Goal: Use online tool/utility: Utilize a website feature to perform a specific function

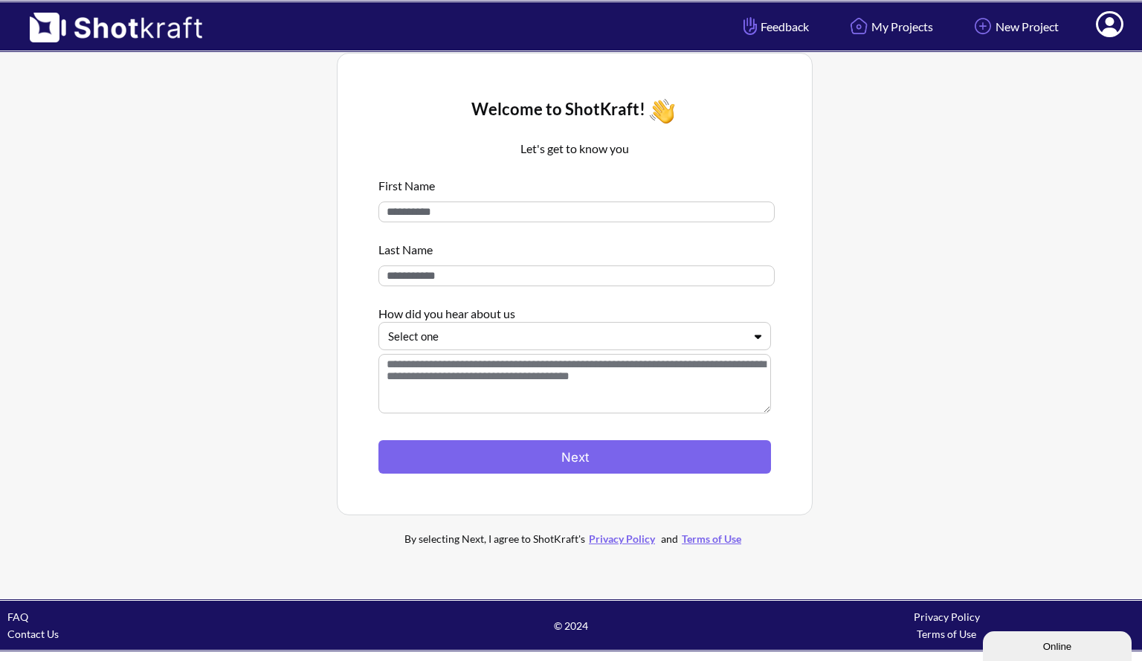
click at [632, 209] on input at bounding box center [576, 211] width 396 height 21
type input "*******"
click at [506, 280] on input at bounding box center [576, 275] width 396 height 21
type input "******"
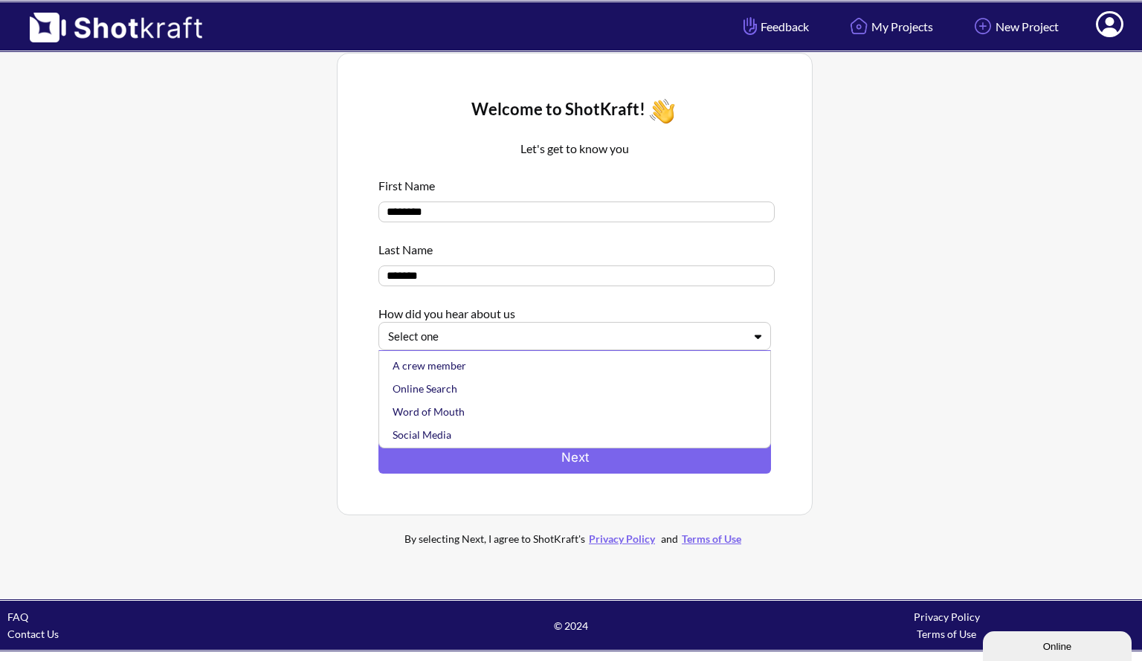
click at [474, 343] on div at bounding box center [565, 336] width 355 height 17
click at [428, 371] on div "Online Search" at bounding box center [579, 363] width 378 height 23
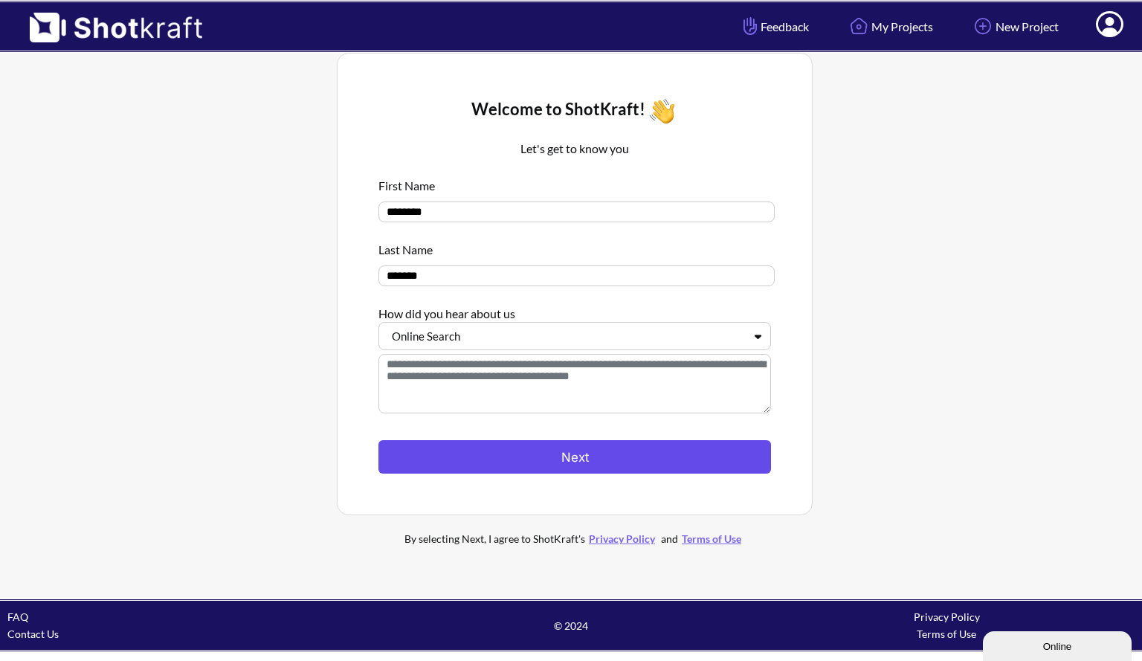
click at [439, 457] on button "Next" at bounding box center [574, 456] width 393 height 33
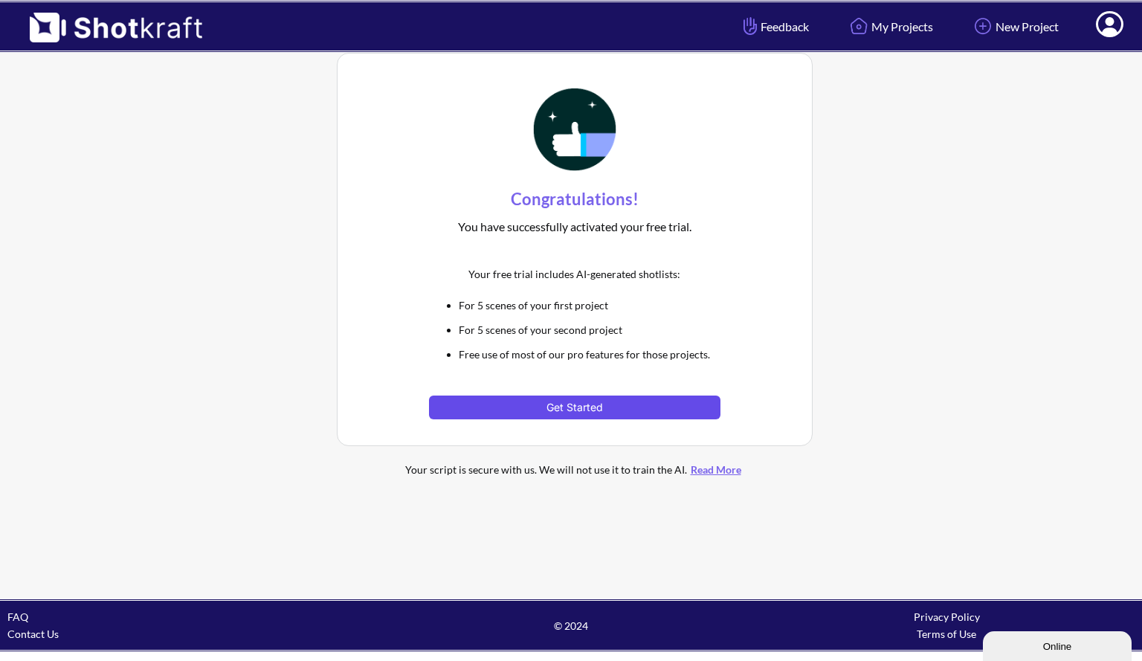
click at [574, 413] on button "Get Started" at bounding box center [574, 407] width 291 height 24
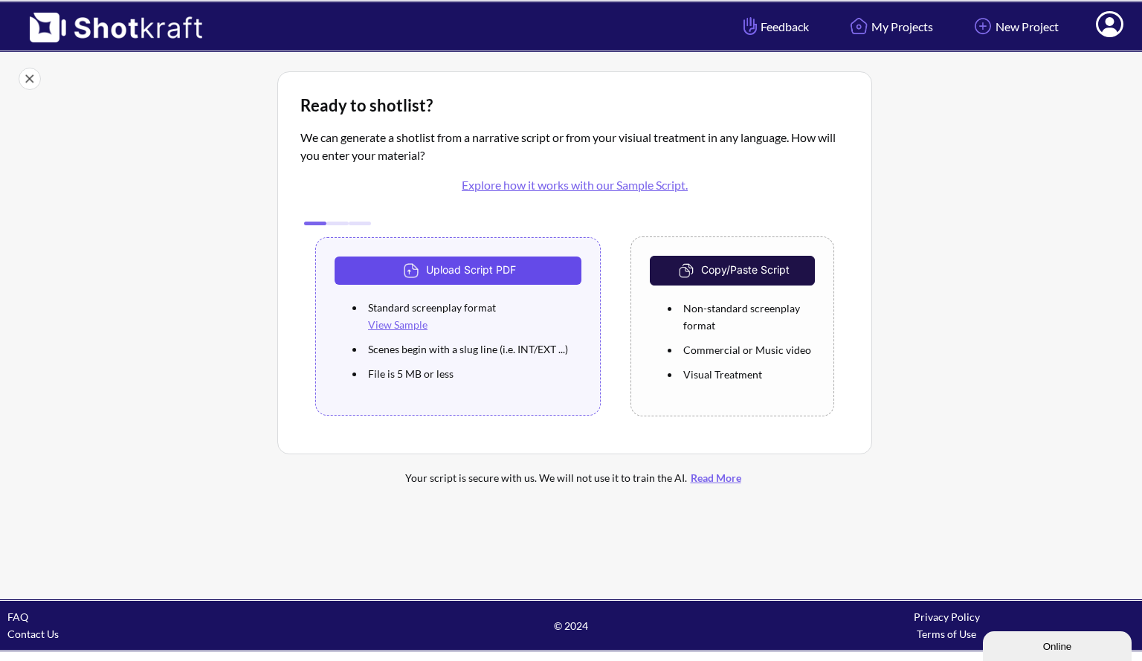
click at [488, 270] on button "Upload Script PDF" at bounding box center [458, 270] width 247 height 28
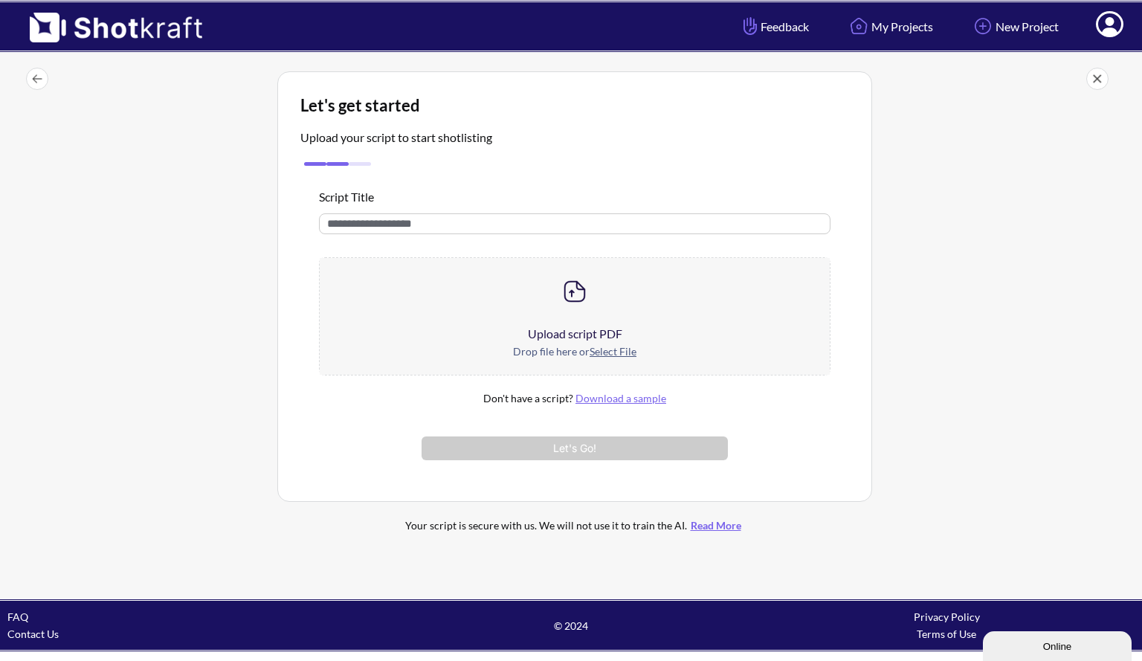
click at [602, 349] on u "Select File" at bounding box center [613, 351] width 47 height 13
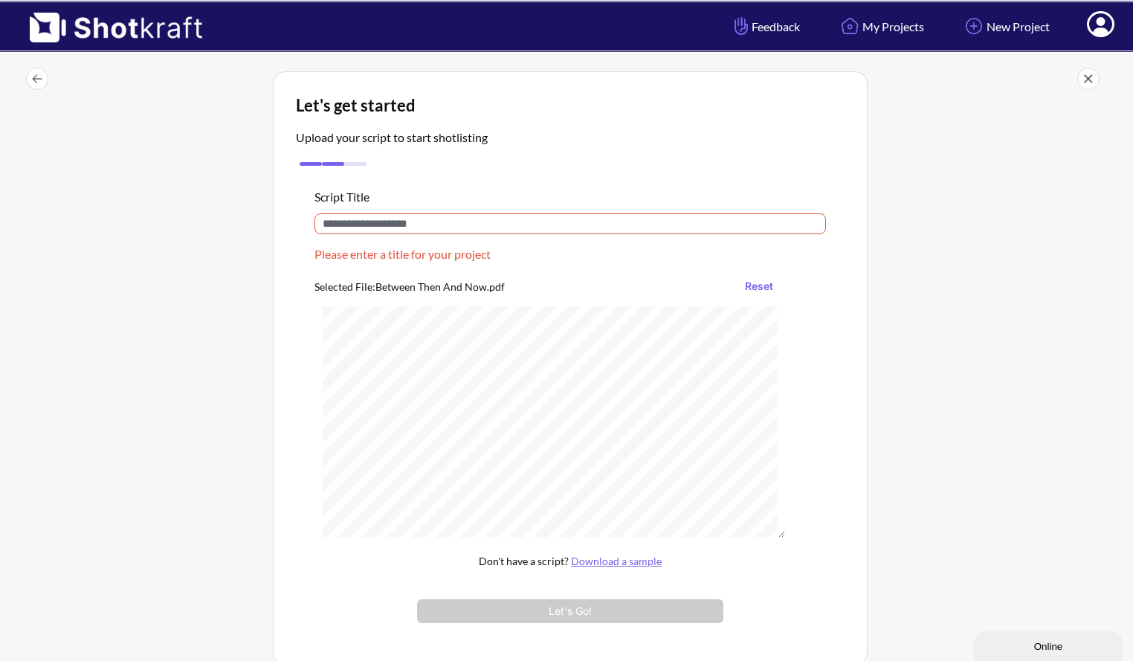
click at [450, 221] on input "text" at bounding box center [569, 223] width 511 height 21
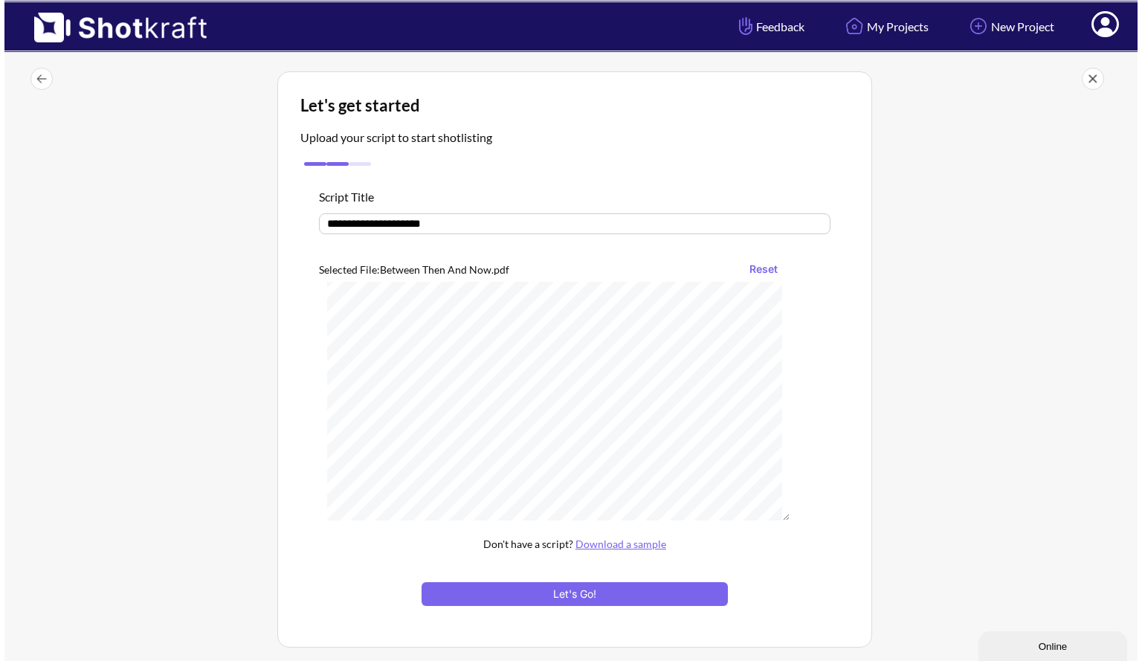
scroll to position [859, 0]
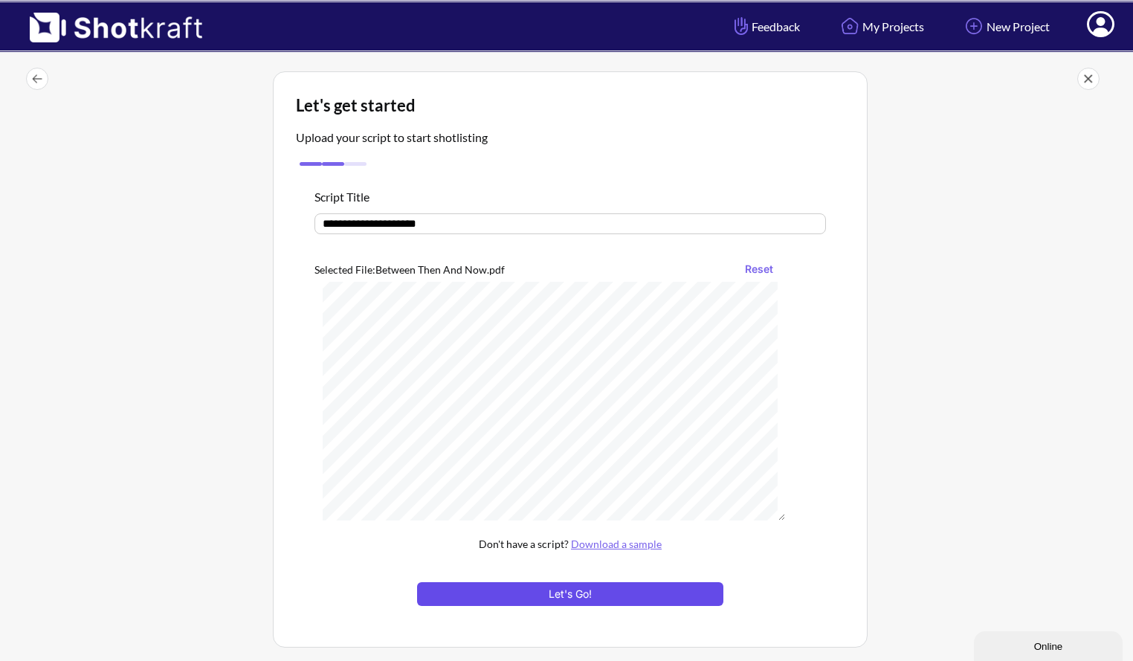
type input "**********"
click at [521, 600] on button "Let's Go!" at bounding box center [570, 594] width 306 height 24
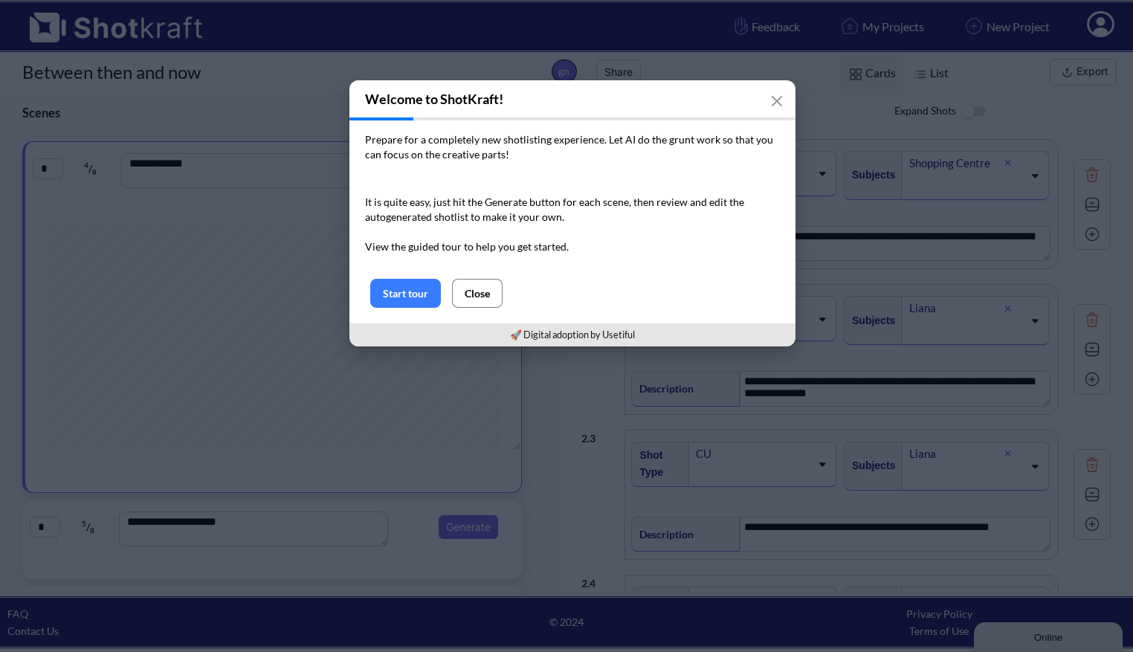
click at [473, 289] on button "Close" at bounding box center [477, 293] width 51 height 29
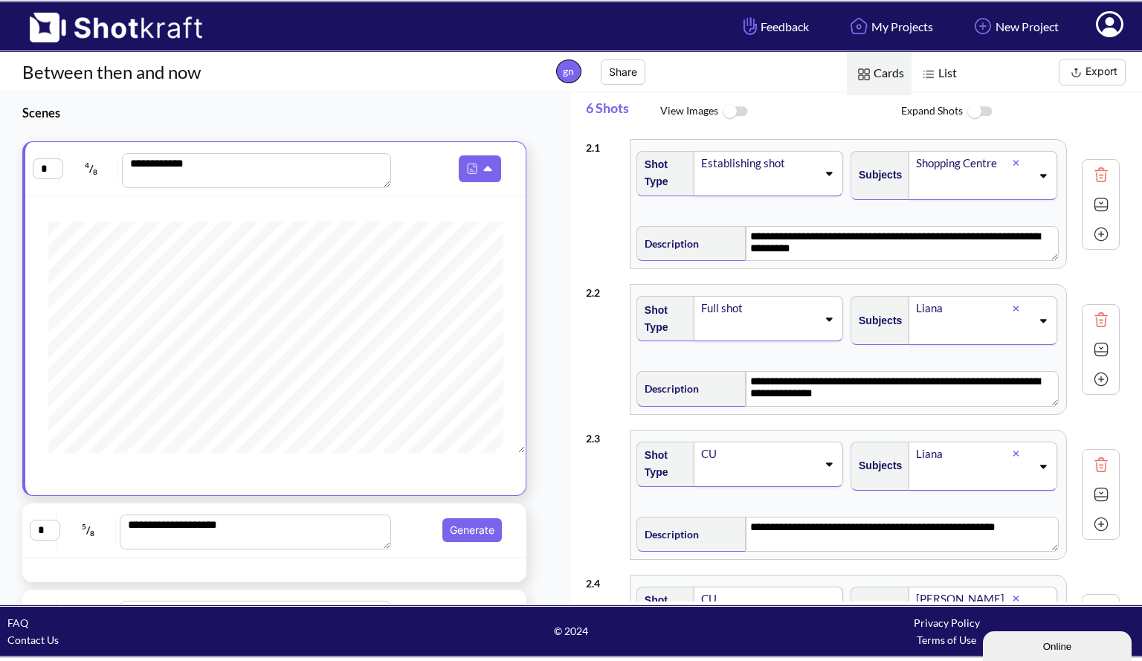
click at [736, 112] on img at bounding box center [734, 112] width 33 height 32
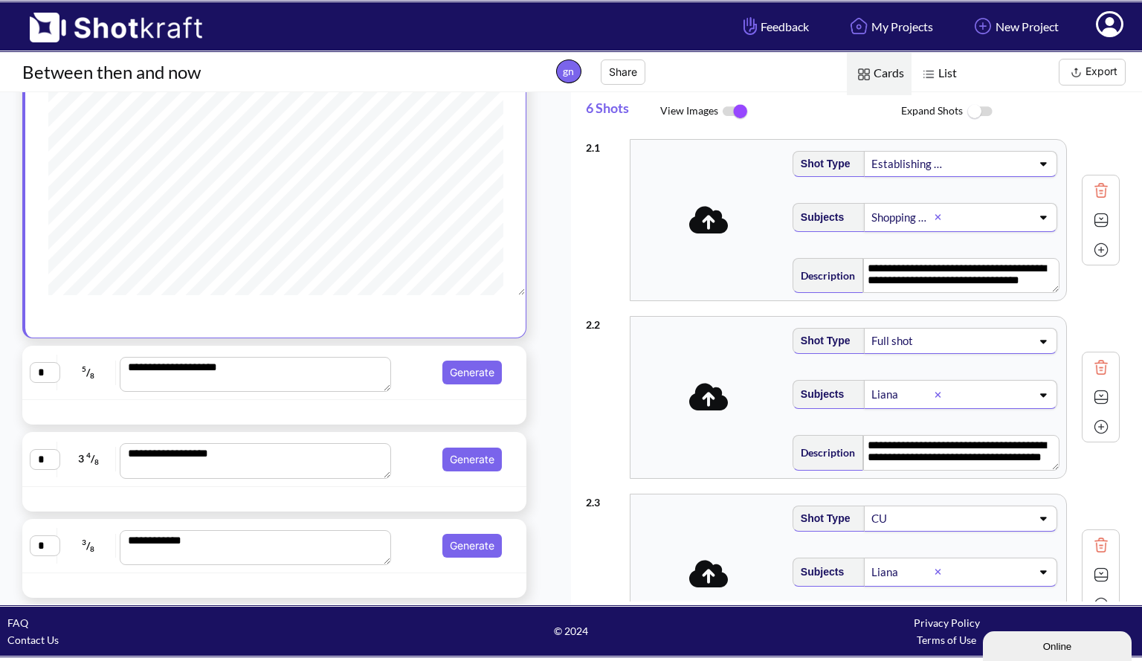
click at [1097, 77] on button "Export" at bounding box center [1092, 72] width 67 height 27
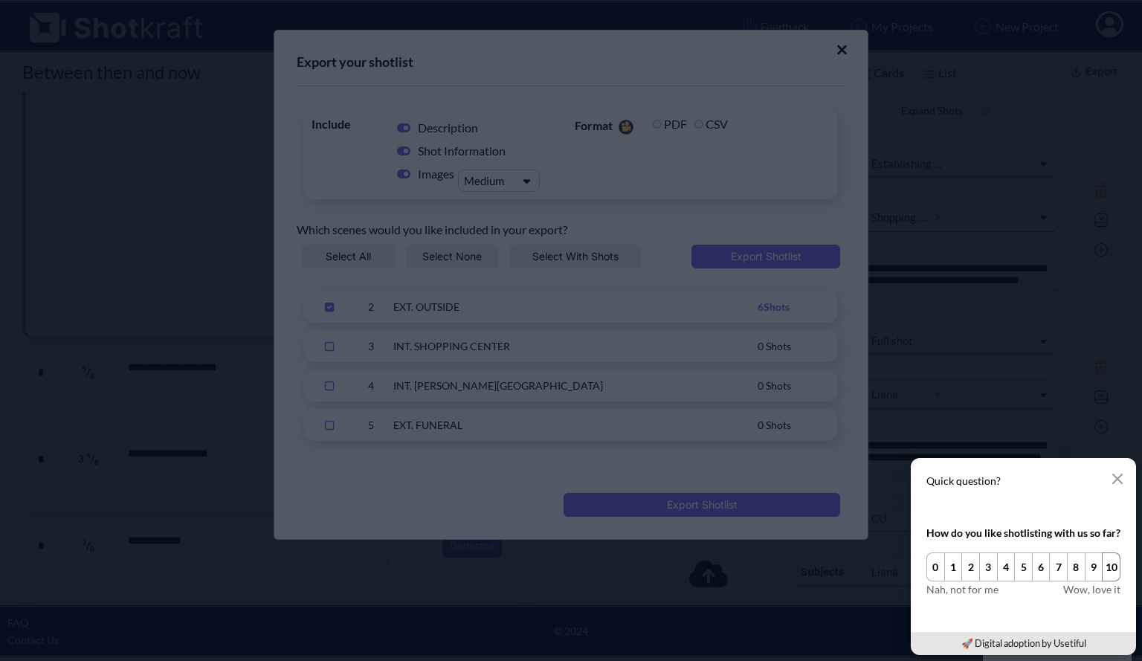
click at [1116, 569] on button "10" at bounding box center [1111, 566] width 19 height 29
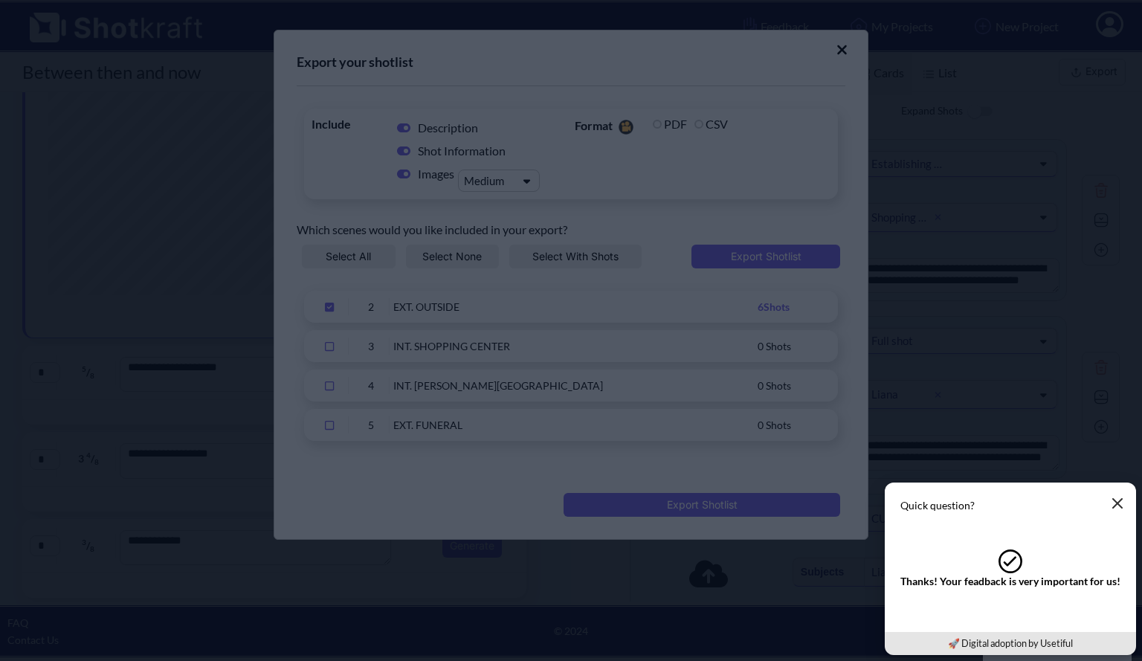
click at [1126, 502] on button "button" at bounding box center [1117, 503] width 30 height 30
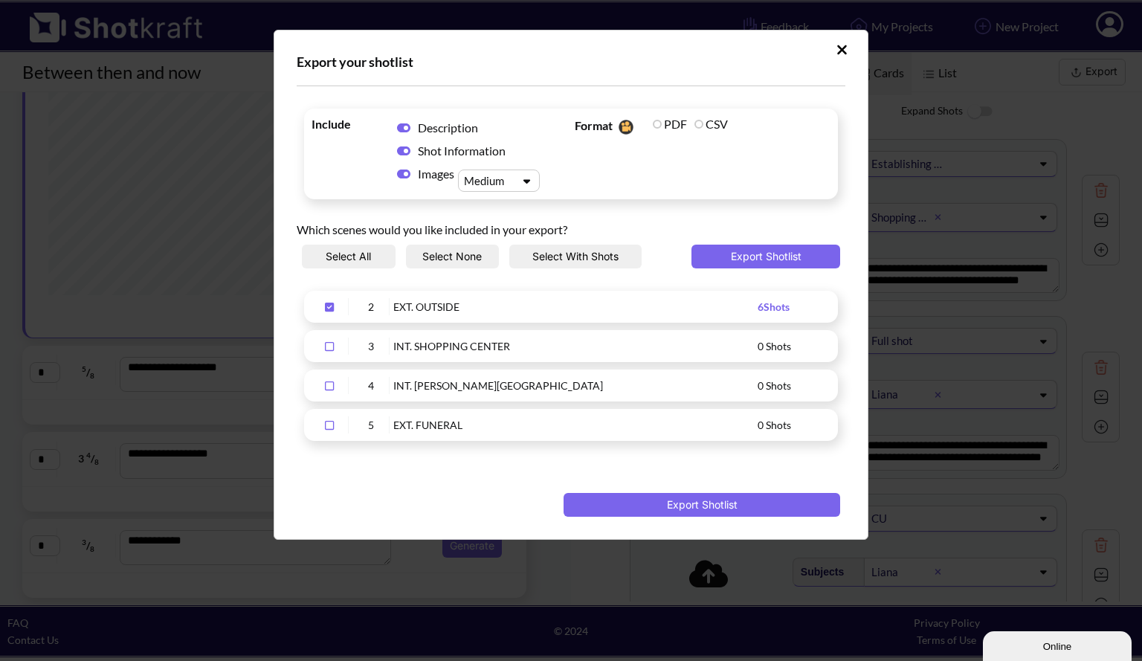
click at [842, 51] on icon "Upload Script" at bounding box center [841, 49] width 11 height 15
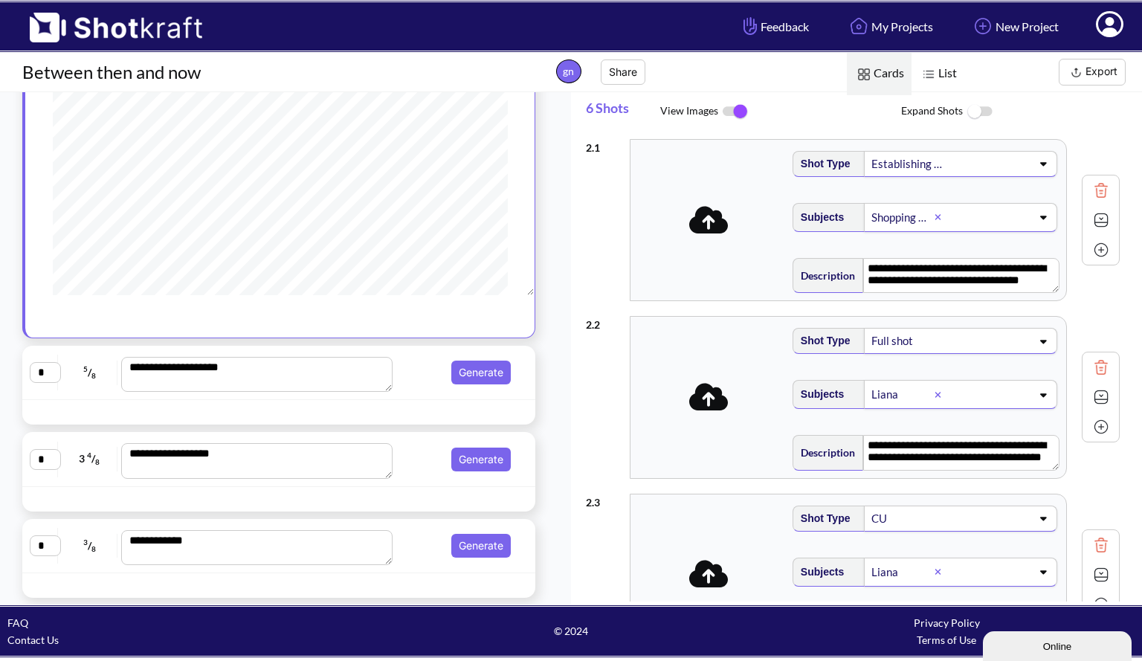
click at [219, 406] on div at bounding box center [228, 412] width 404 height 17
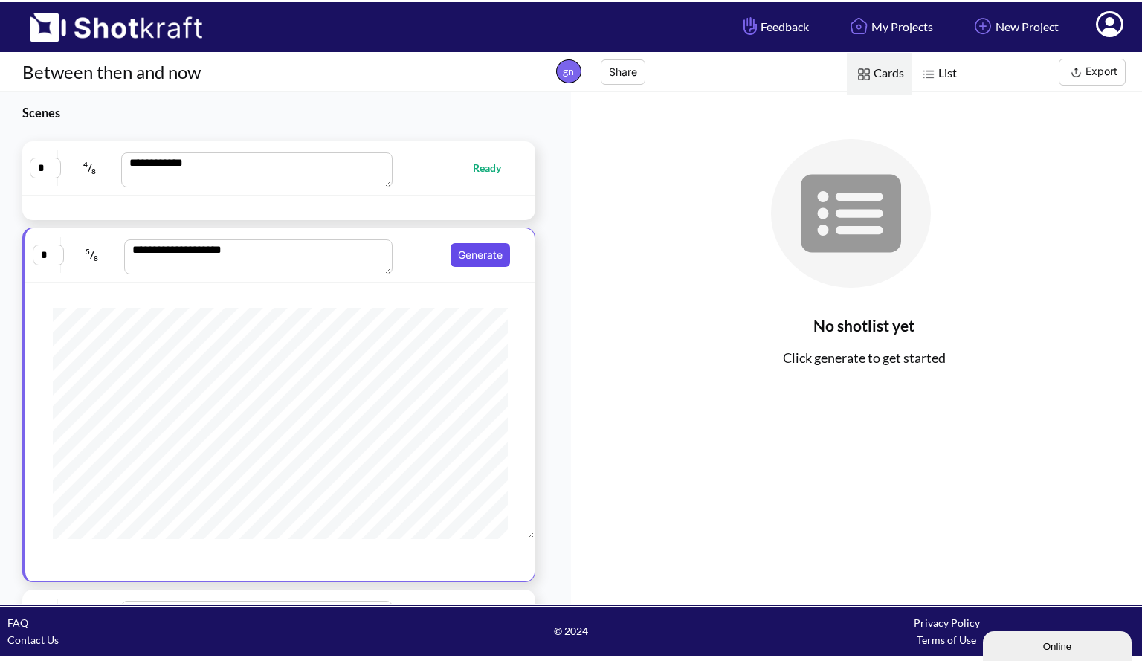
click at [457, 255] on button "Generate" at bounding box center [479, 255] width 59 height 24
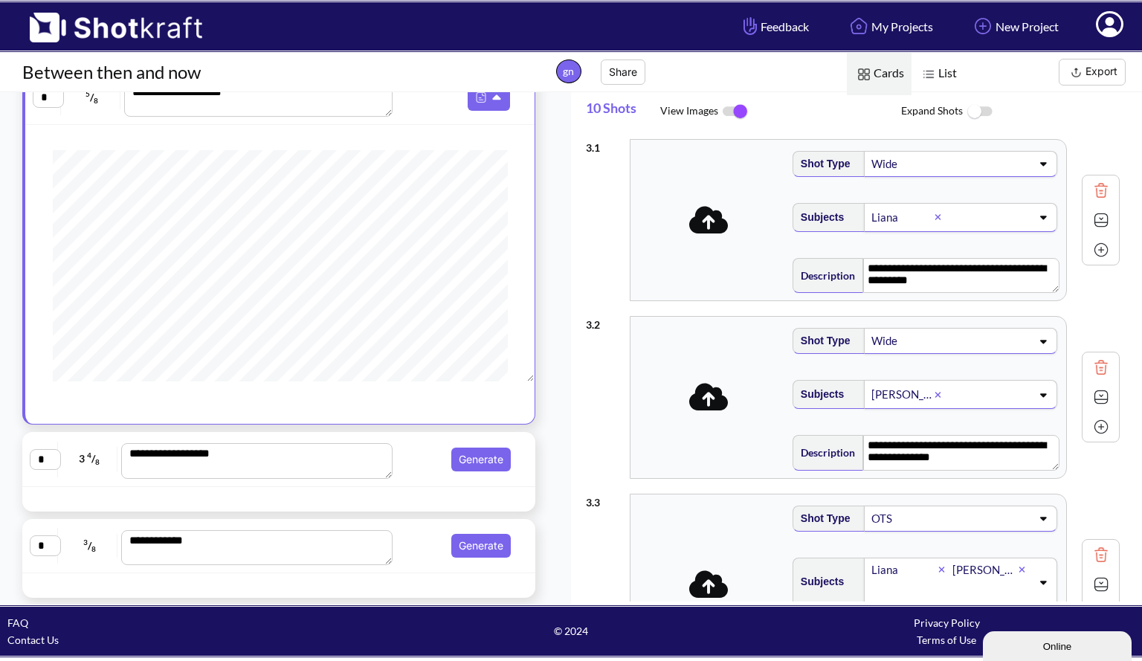
scroll to position [156, 0]
click at [491, 460] on button "Generate" at bounding box center [480, 461] width 59 height 24
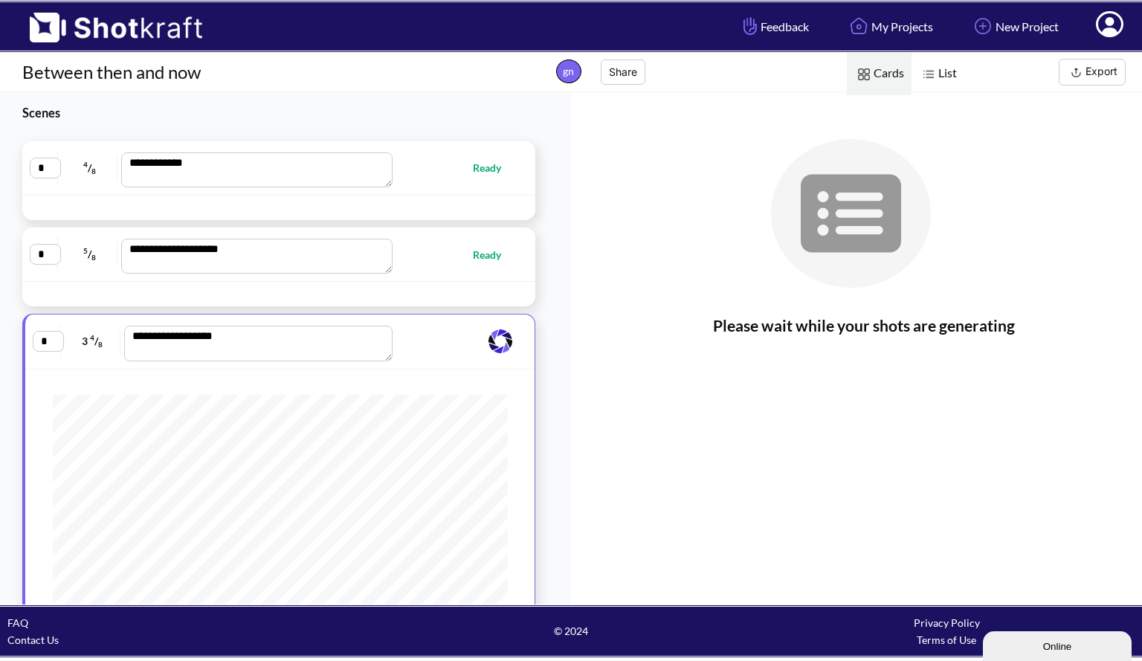
scroll to position [158, 0]
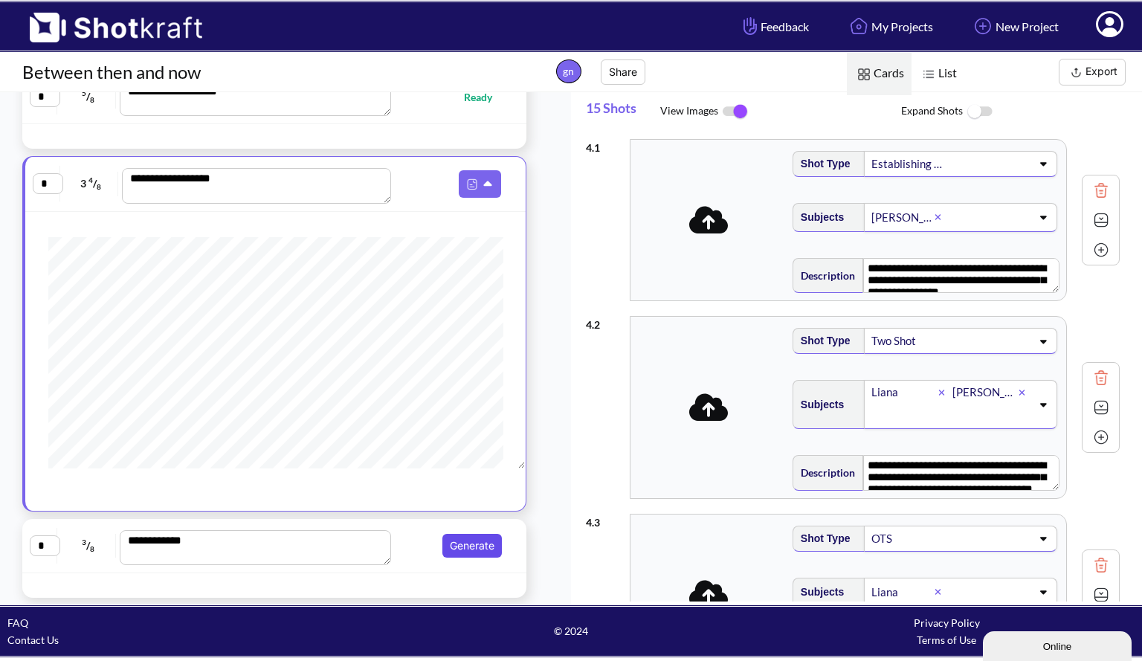
click at [456, 549] on button "Generate" at bounding box center [471, 546] width 59 height 24
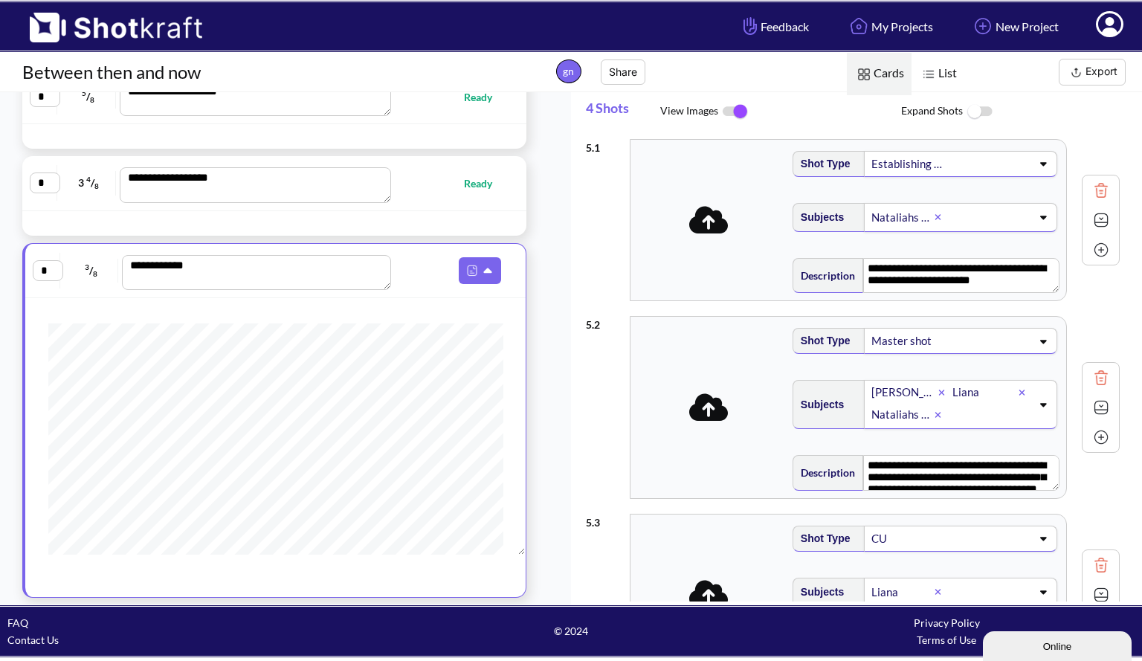
click at [1096, 72] on button "Export" at bounding box center [1092, 72] width 67 height 27
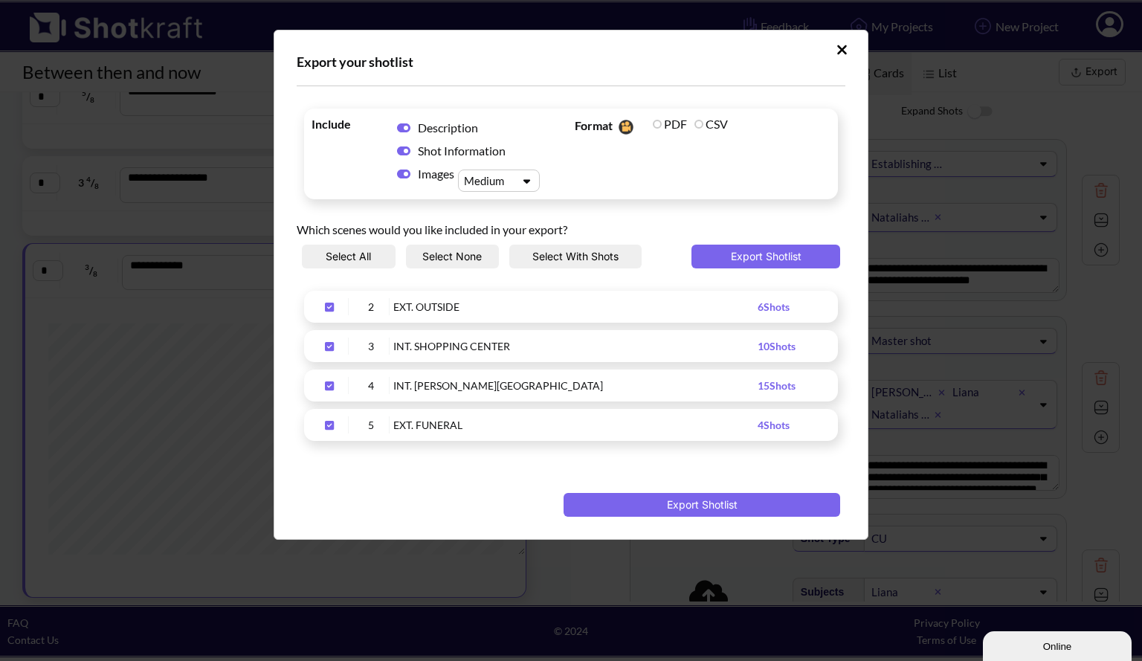
click at [673, 452] on div "Upload Script" at bounding box center [571, 459] width 549 height 22
click at [611, 259] on button "Select With Shots" at bounding box center [575, 257] width 132 height 24
click at [729, 504] on button "Export Shotlist" at bounding box center [701, 505] width 277 height 24
